Goal: Transaction & Acquisition: Book appointment/travel/reservation

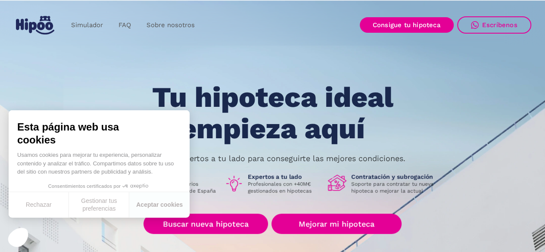
click at [353, 128] on h1 "Tu hipoteca ideal empieza aquí" at bounding box center [272, 113] width 327 height 63
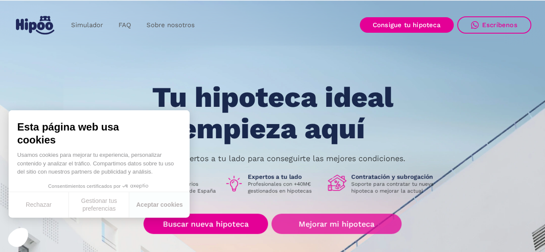
click at [338, 228] on link "Mejorar mi hipoteca" at bounding box center [337, 224] width 130 height 20
click at [341, 223] on link "Mejorar mi hipoteca" at bounding box center [337, 224] width 130 height 20
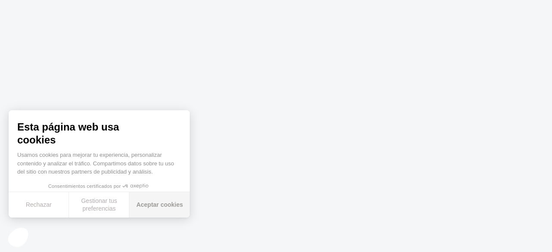
click at [151, 201] on button "Aceptar cookies" at bounding box center [159, 204] width 60 height 25
